Goal: Contribute content: Contribute content

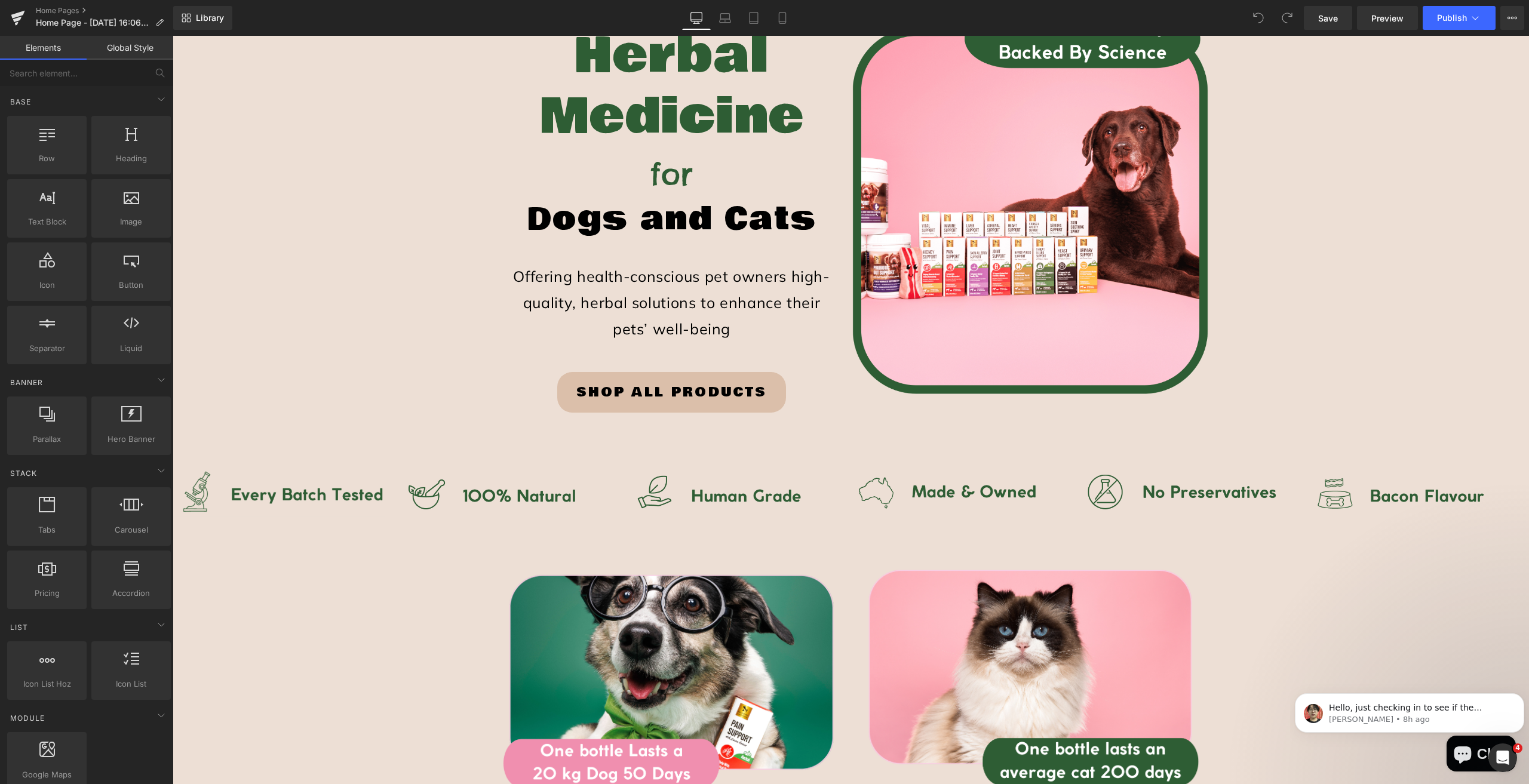
scroll to position [239, 0]
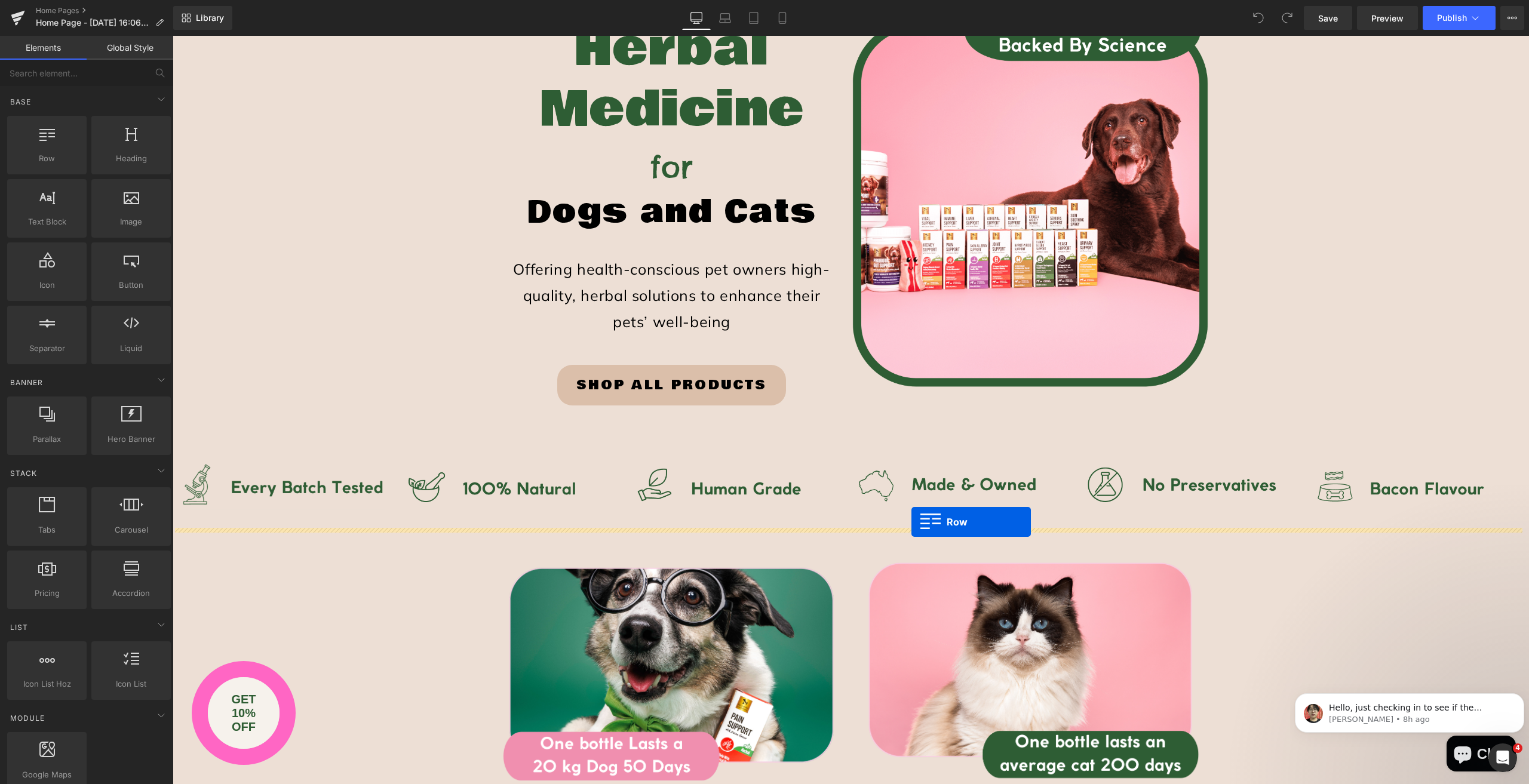
drag, startPoint x: 227, startPoint y: 186, endPoint x: 911, endPoint y: 522, distance: 762.1
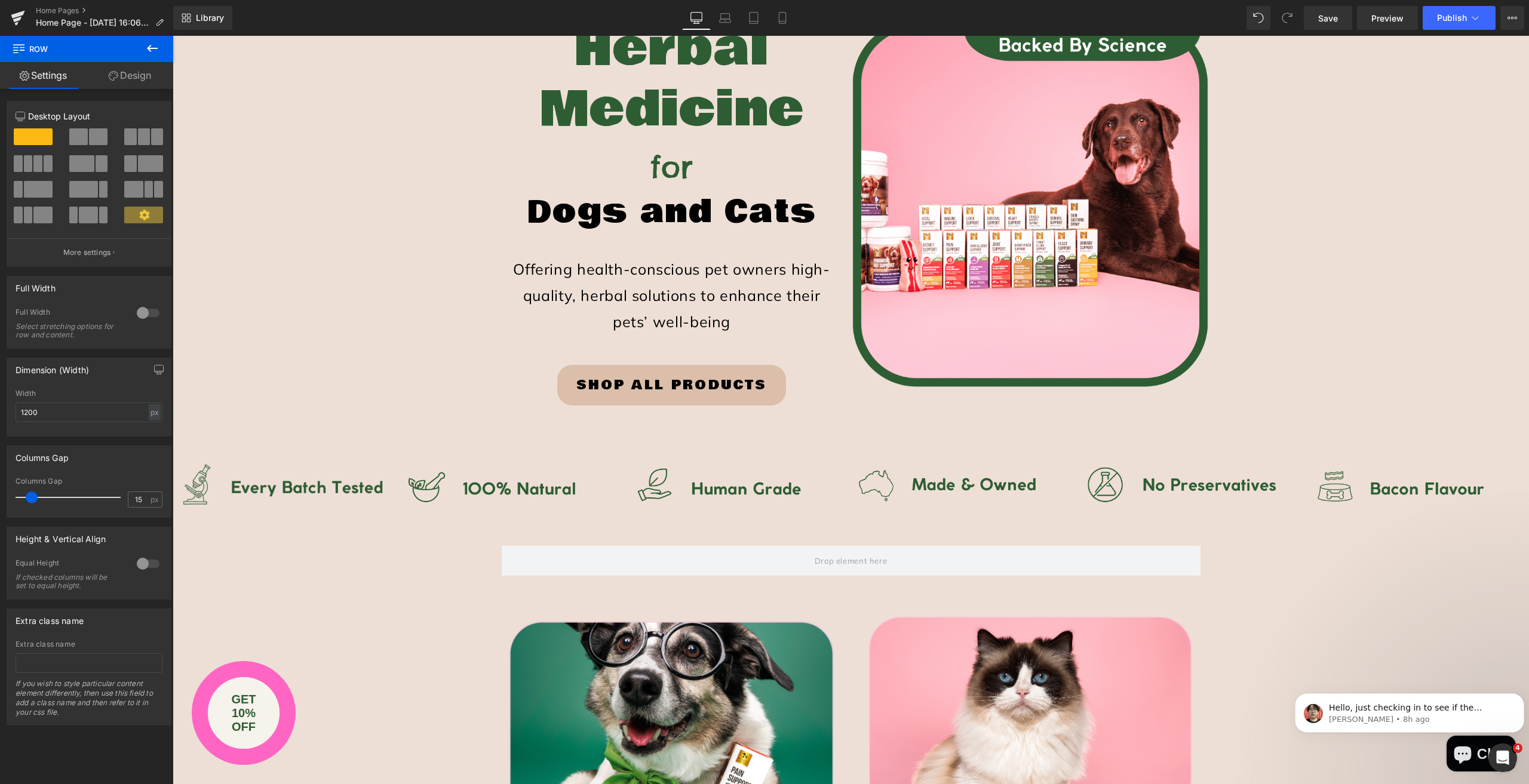
click at [143, 46] on button at bounding box center [152, 49] width 42 height 26
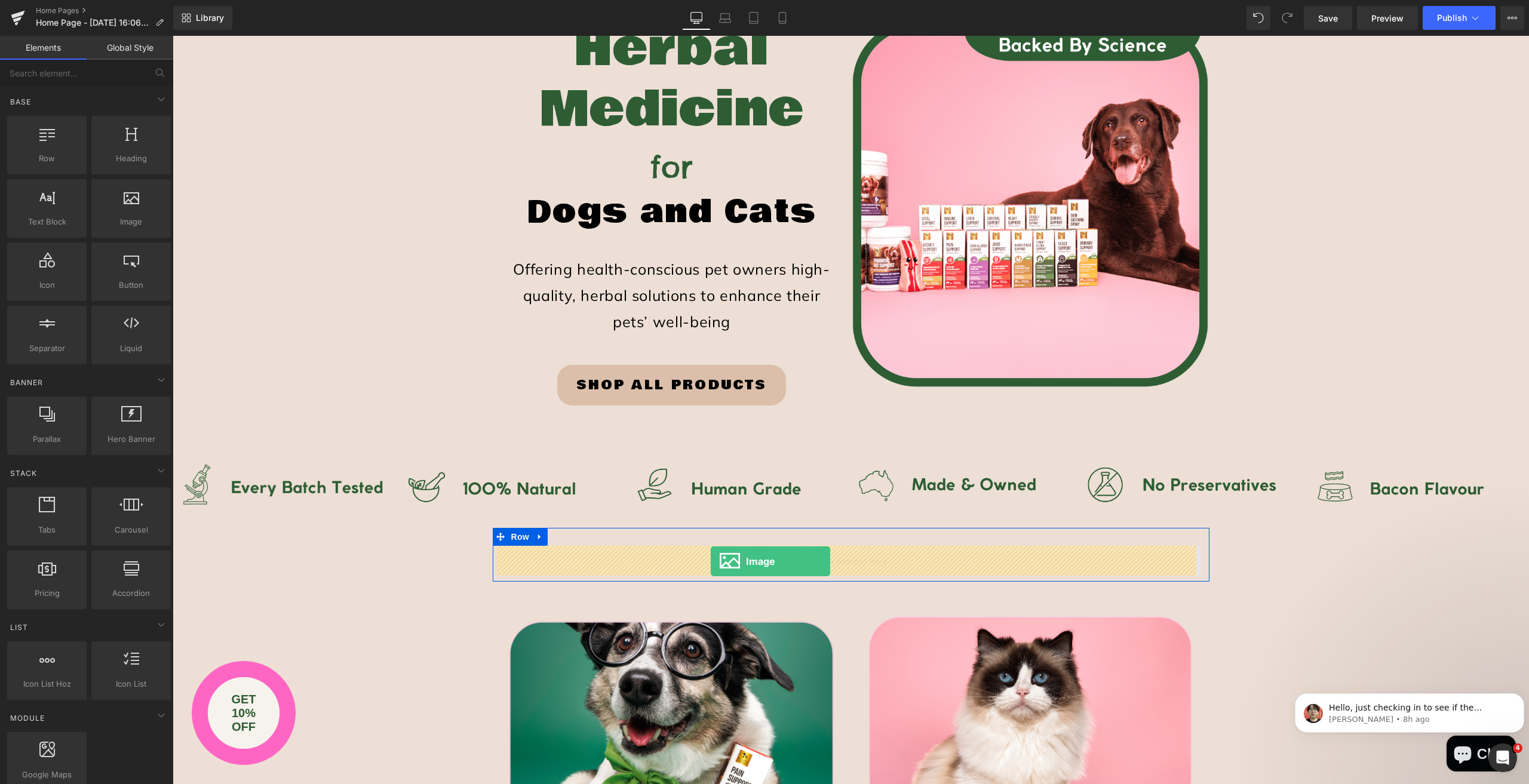
drag, startPoint x: 303, startPoint y: 252, endPoint x: 711, endPoint y: 561, distance: 511.8
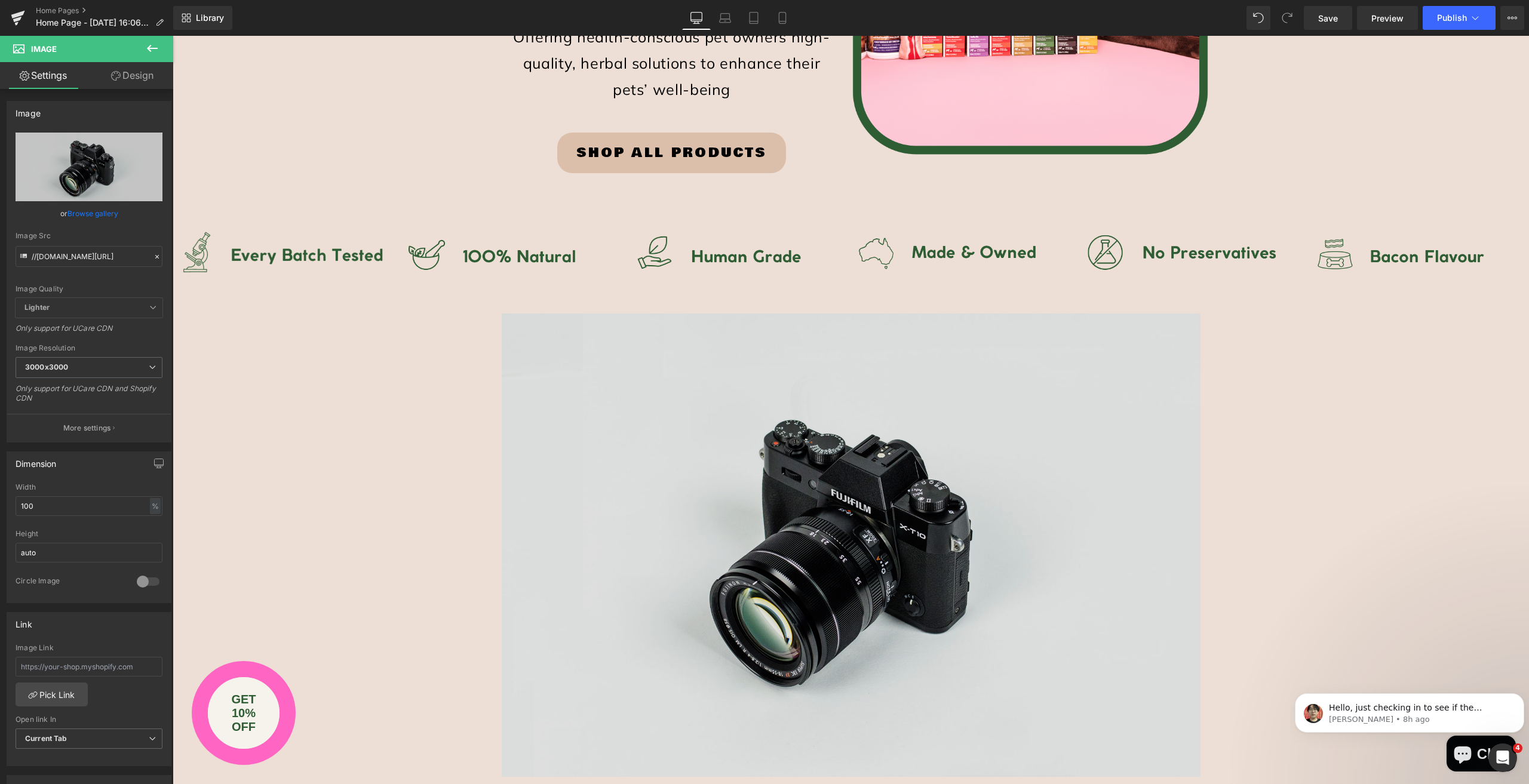
scroll to position [477, 0]
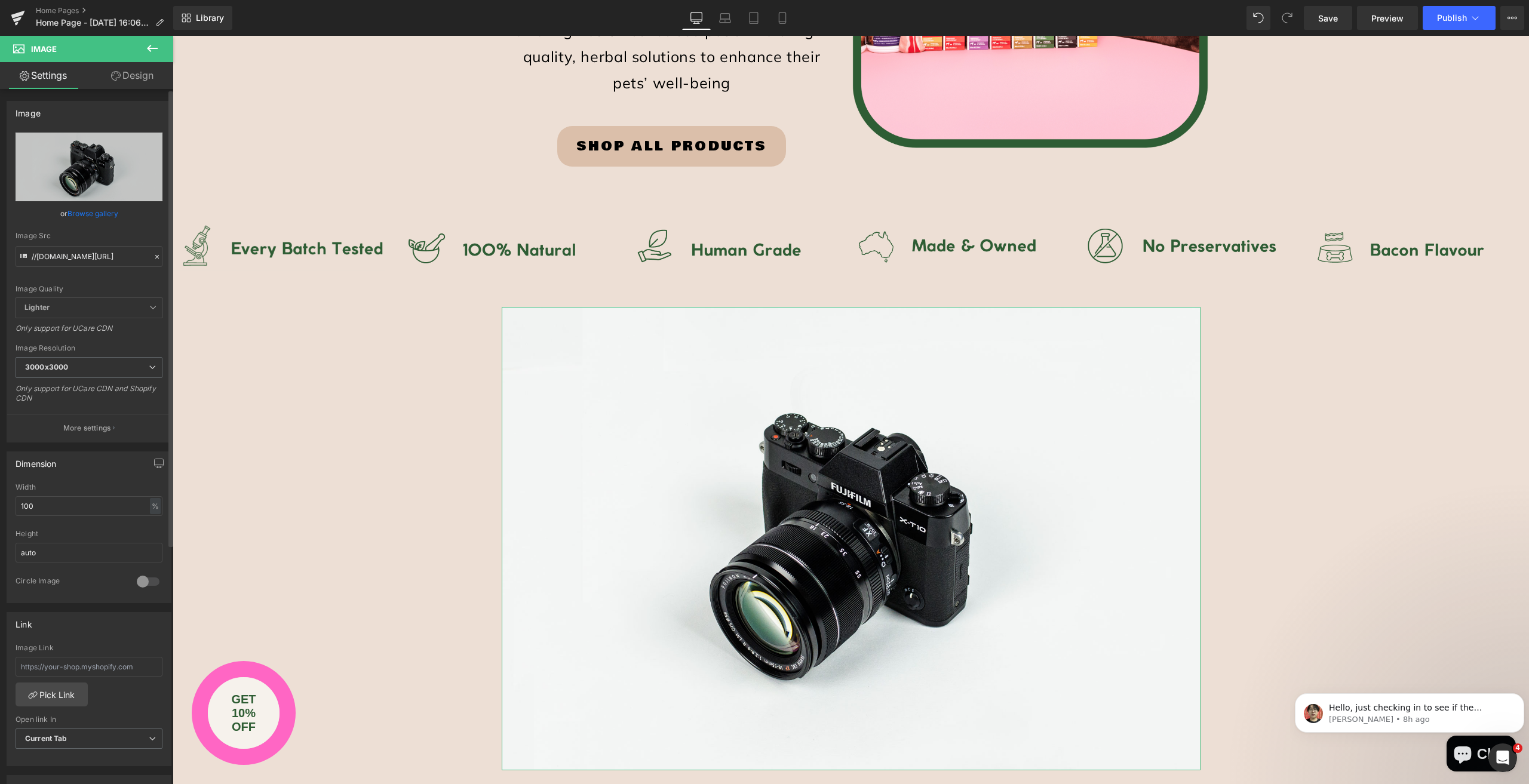
click at [90, 212] on link "Browse gallery" at bounding box center [93, 214] width 51 height 21
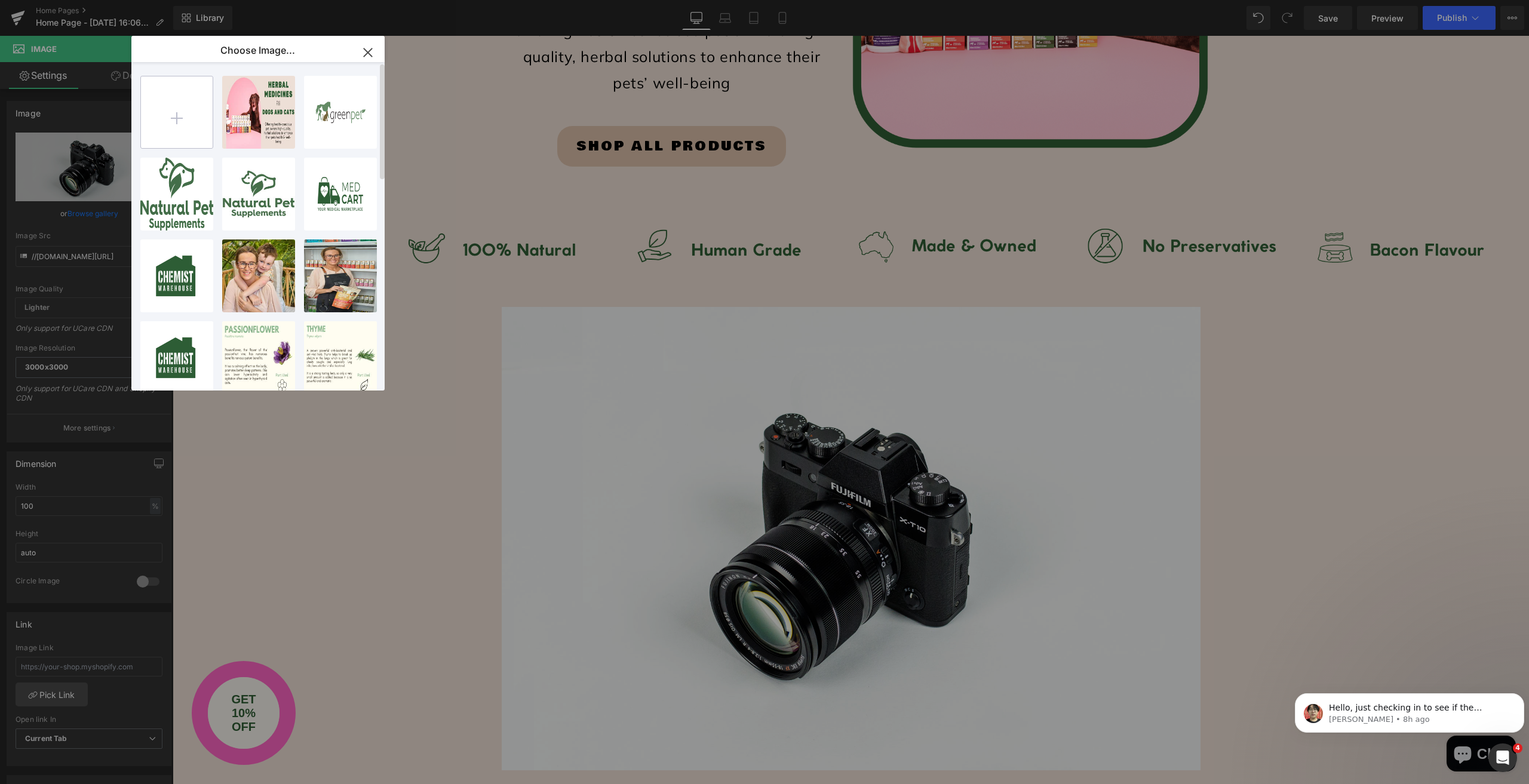
click at [190, 120] on input "file" at bounding box center [176, 112] width 72 height 72
type input "C:\fakepath\Winter Supps (1).png"
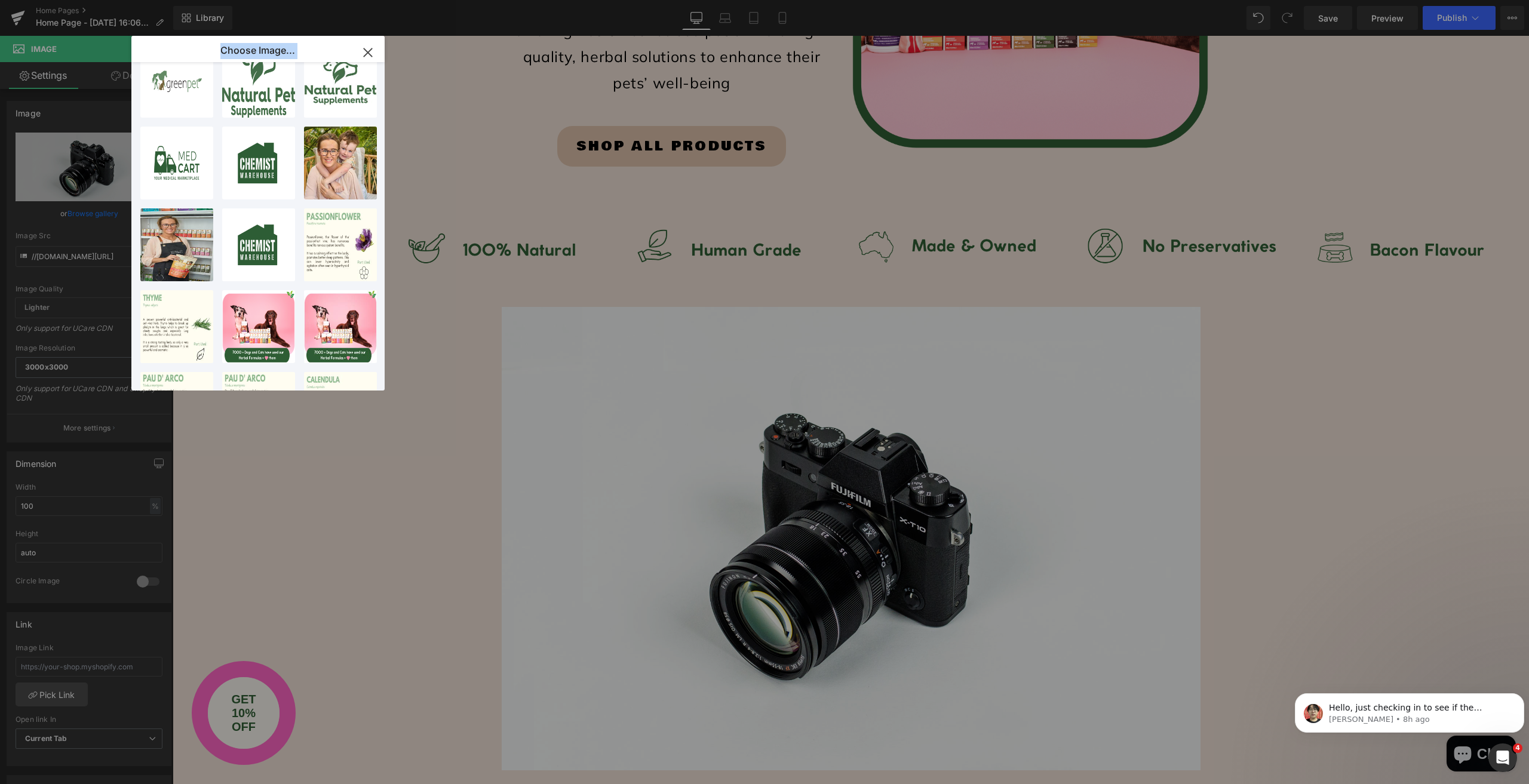
scroll to position [589, 0]
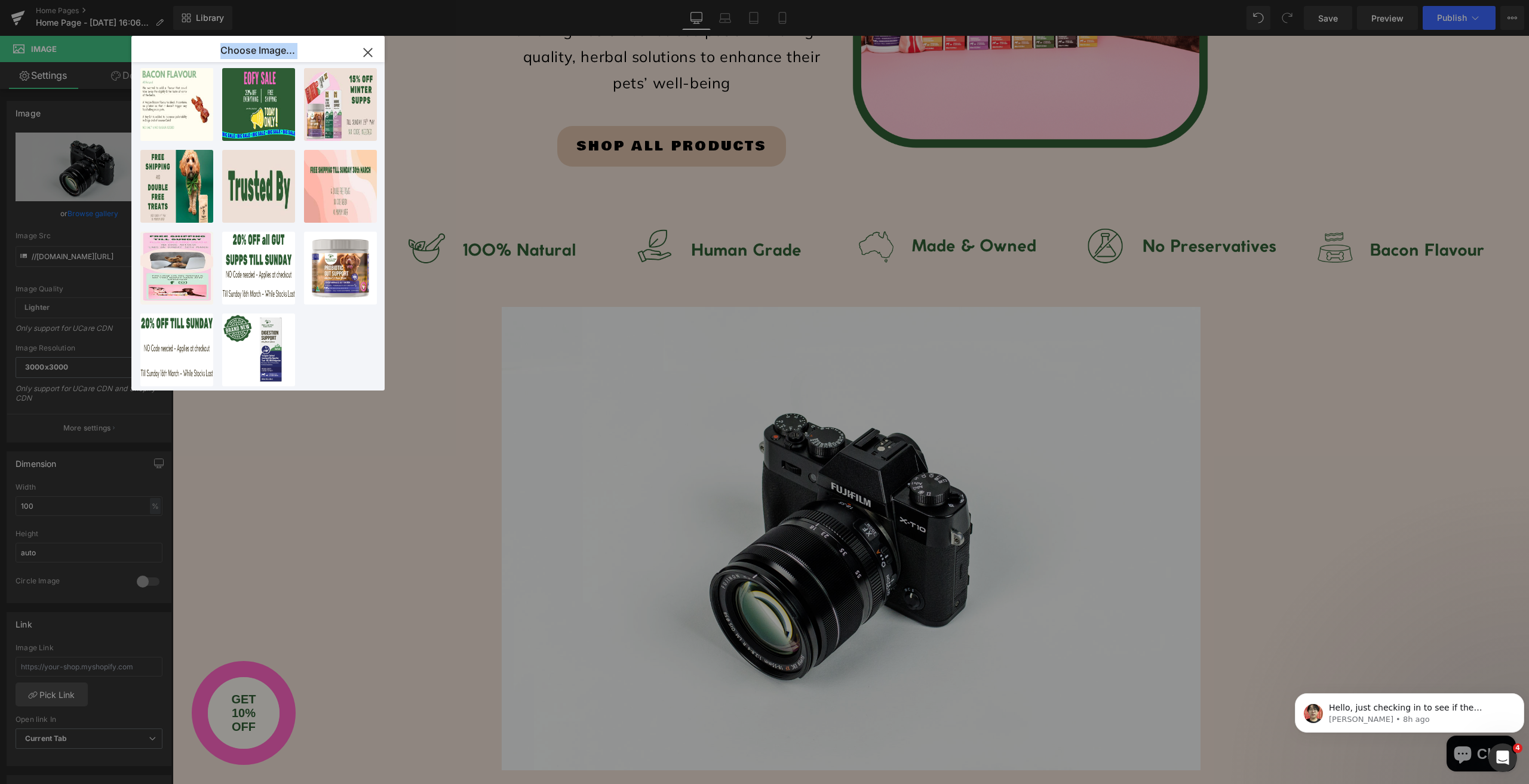
drag, startPoint x: 245, startPoint y: 114, endPoint x: 787, endPoint y: 486, distance: 657.4
click at [787, 487] on div "Choose Image... Back to Library Insert Winter ... _1_.png 1.85 MB Delete image?…" at bounding box center [764, 392] width 1529 height 784
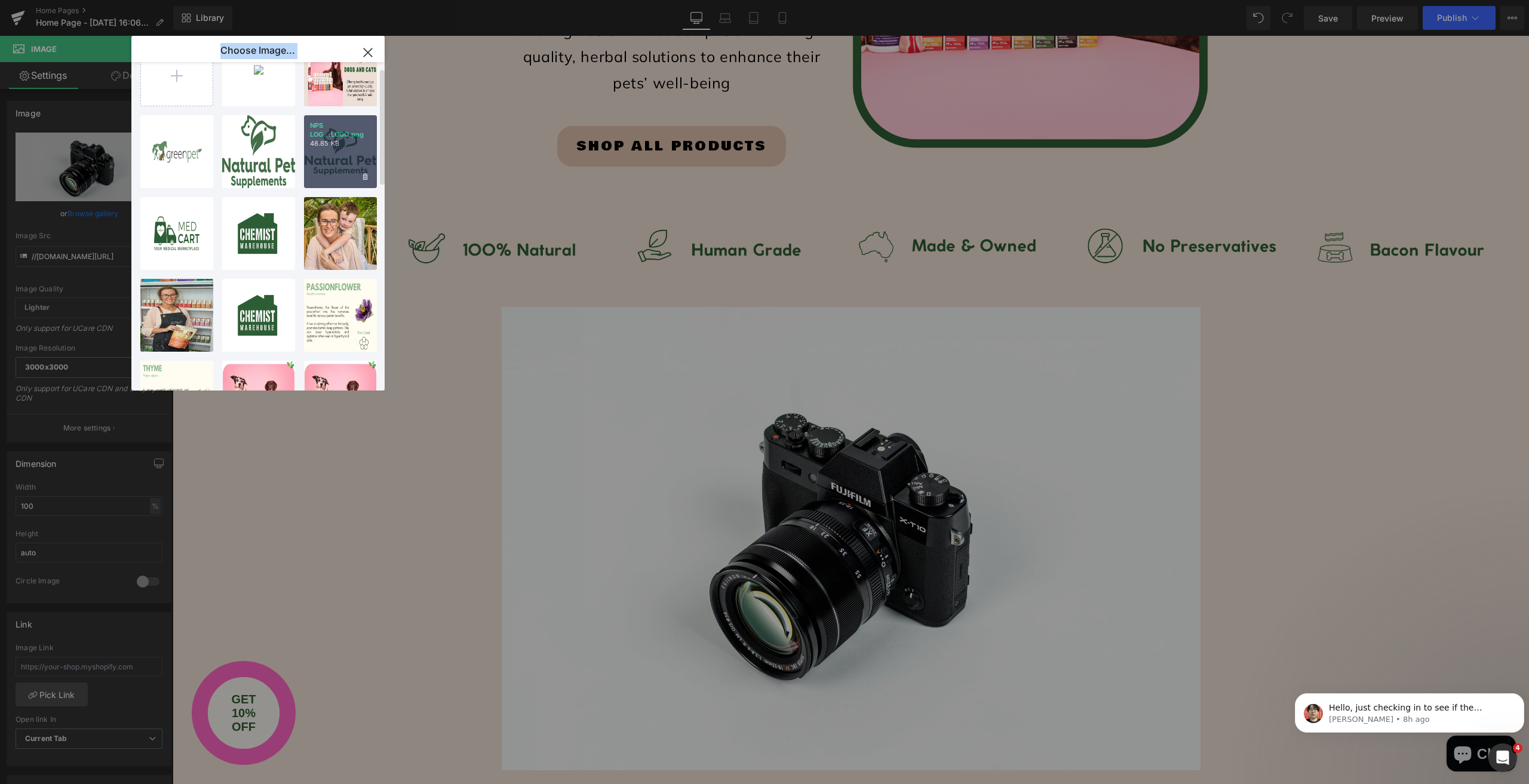
scroll to position [0, 0]
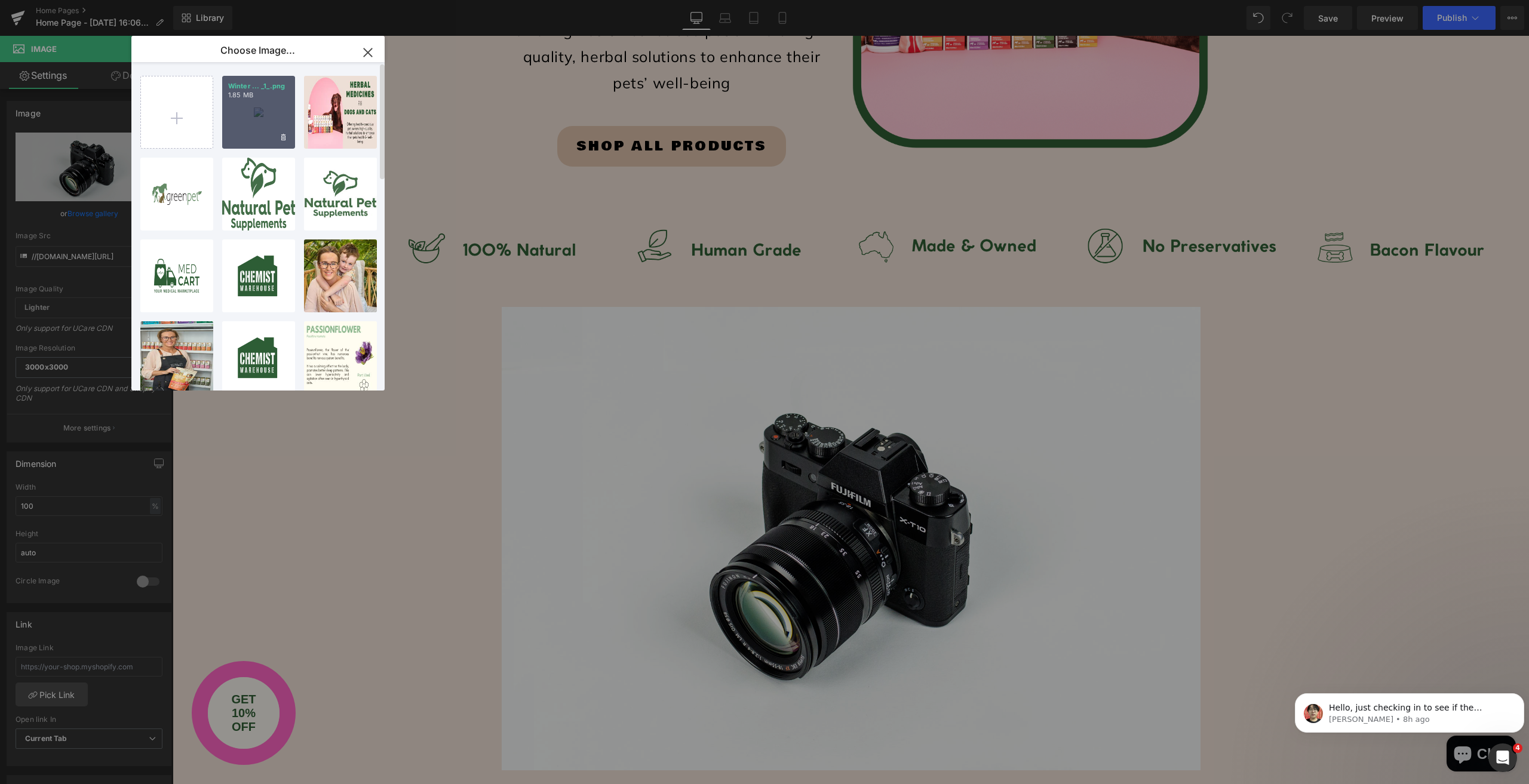
click at [270, 139] on div "Winter ... _1_.png 1.85 MB" at bounding box center [258, 112] width 73 height 73
type input "[URL][DOMAIN_NAME]"
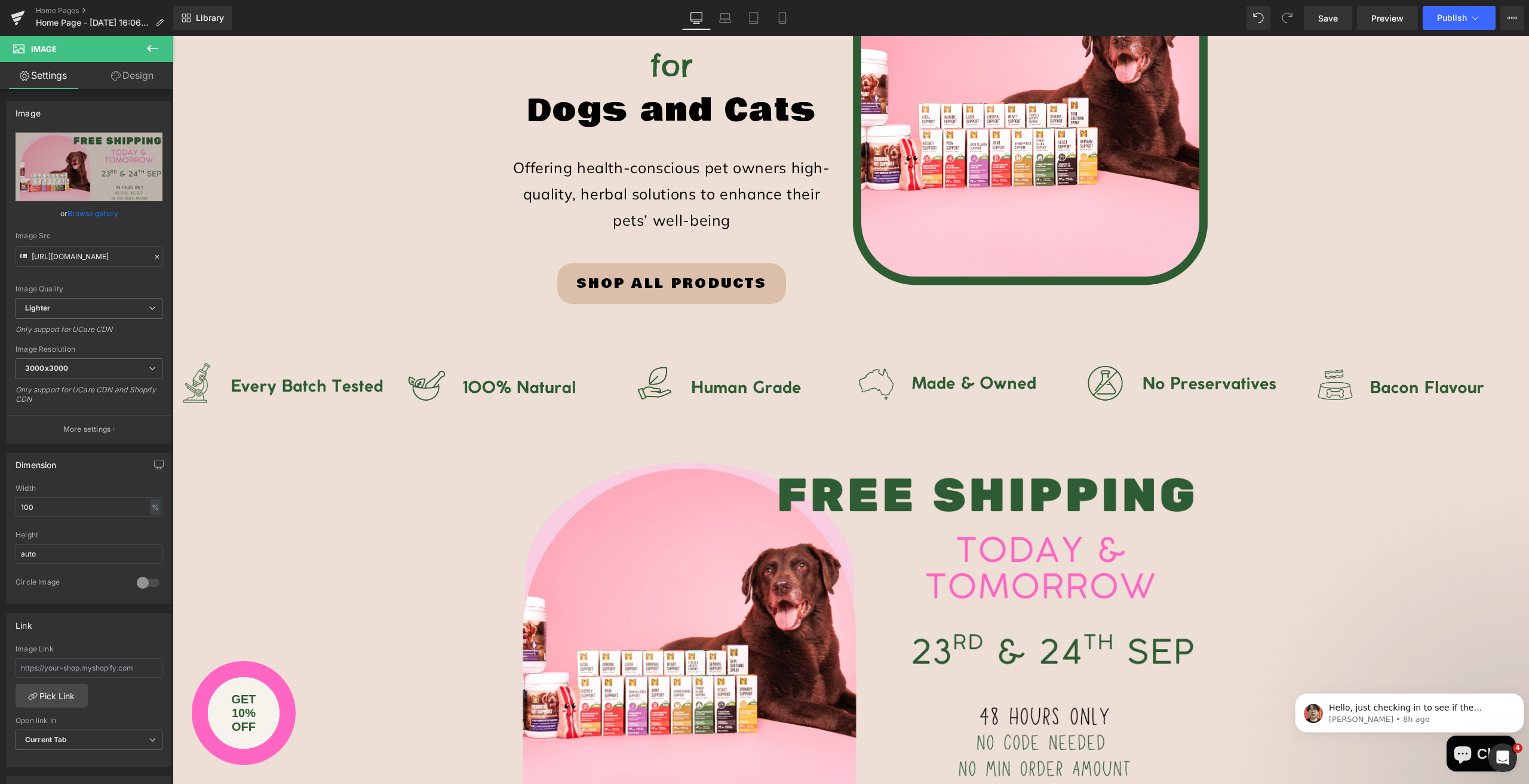
scroll to position [597, 0]
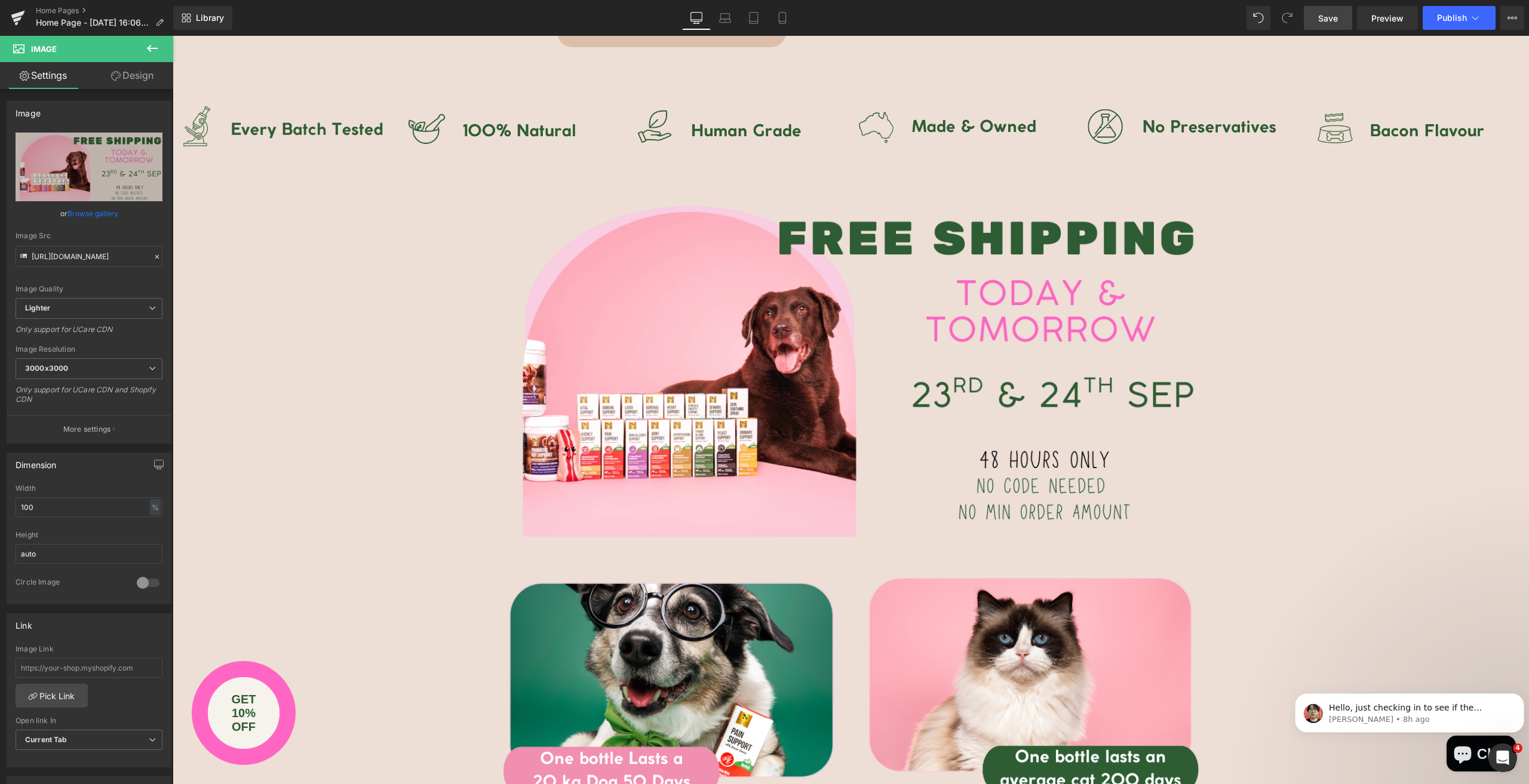
click at [1325, 24] on span "Save" at bounding box center [1328, 18] width 20 height 12
click at [1449, 15] on span "Publish" at bounding box center [1452, 17] width 30 height 10
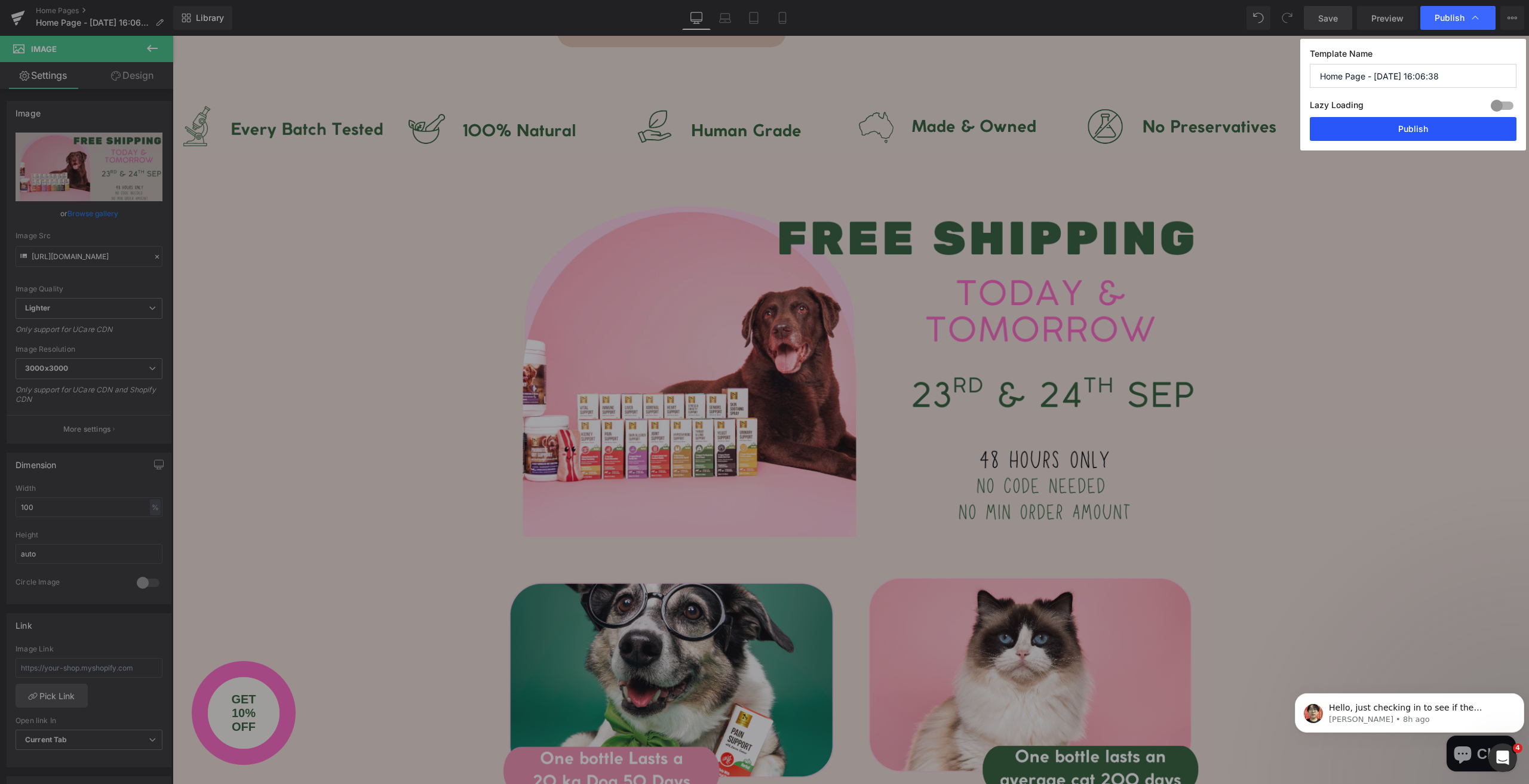
click at [1405, 127] on button "Publish" at bounding box center [1413, 128] width 207 height 24
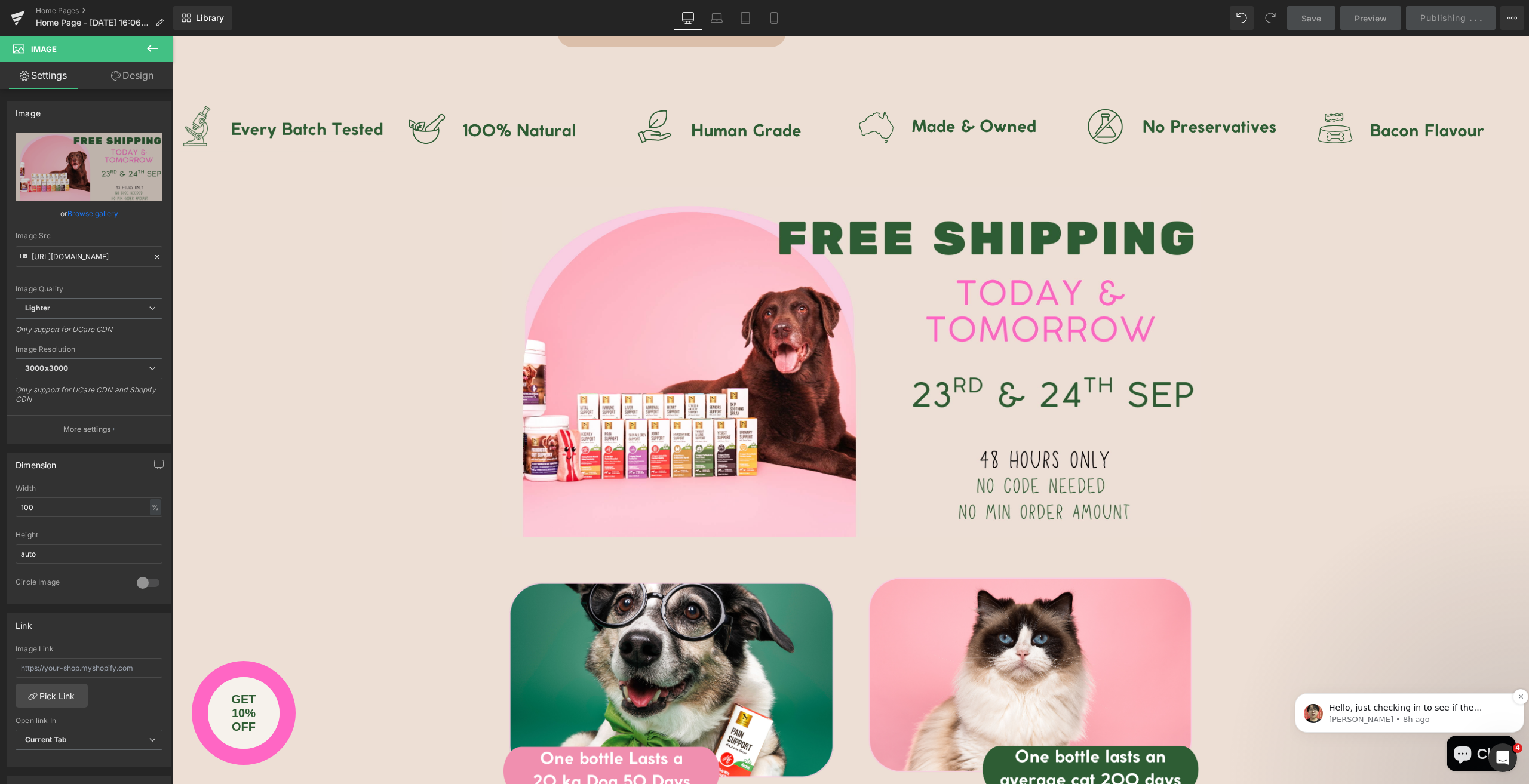
click at [1377, 705] on p "Hello, just checking in to see if the suggestion I shared earlier worked for yo…" at bounding box center [1419, 708] width 180 height 12
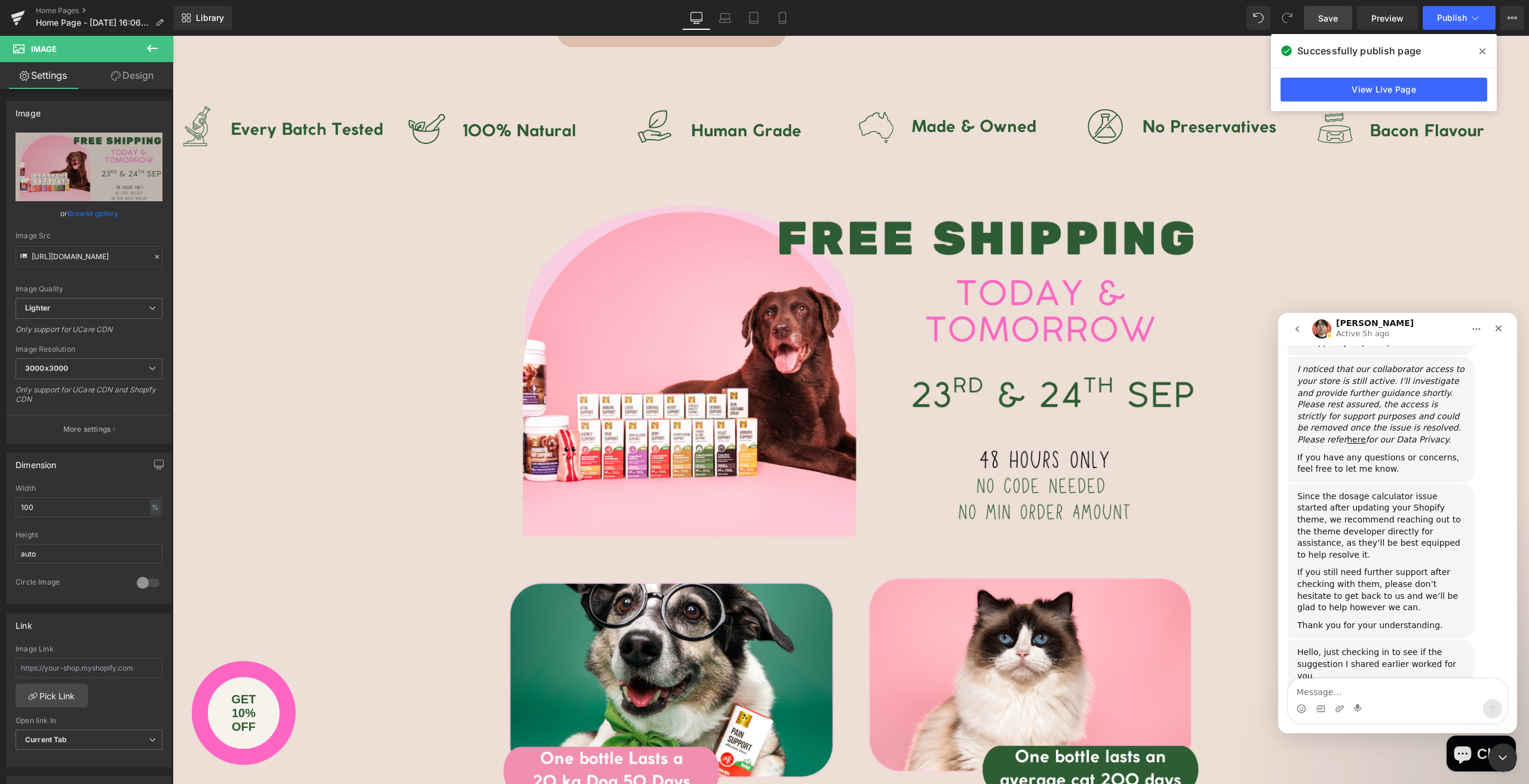
scroll to position [507, 0]
click at [1497, 331] on icon "Close" at bounding box center [1498, 328] width 10 height 10
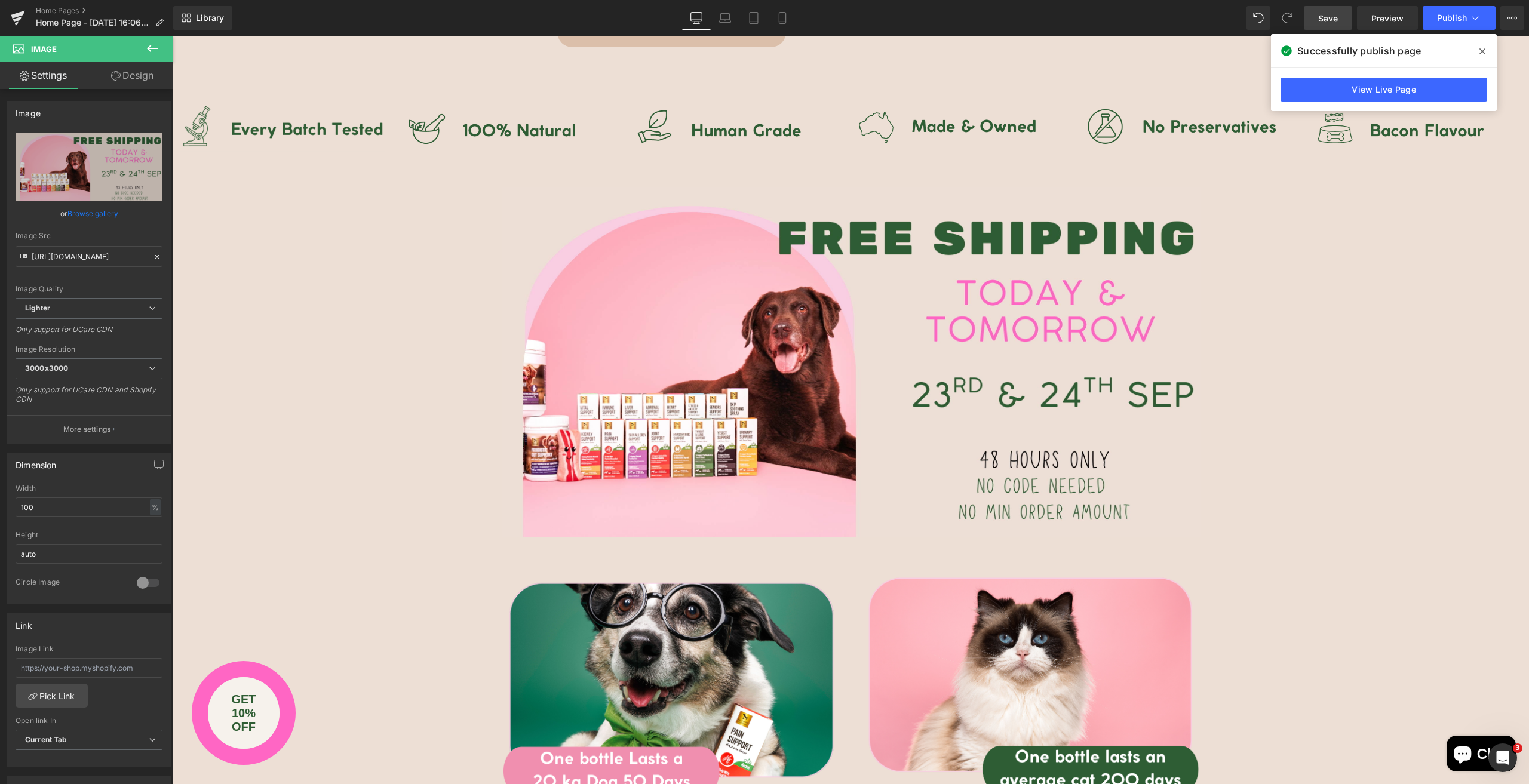
scroll to position [488, 0]
